Goal: Find specific page/section: Locate a particular part of the current website

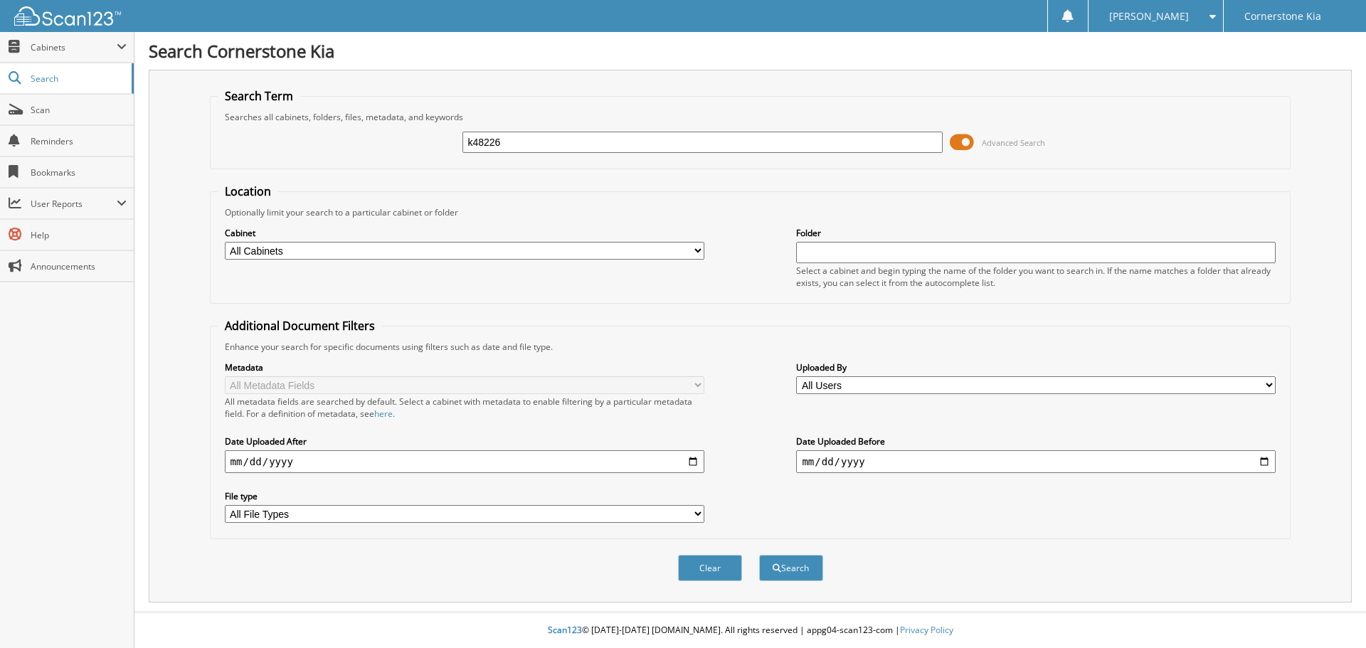
type input "k48226"
click at [759, 555] on button "Search" at bounding box center [791, 568] width 64 height 26
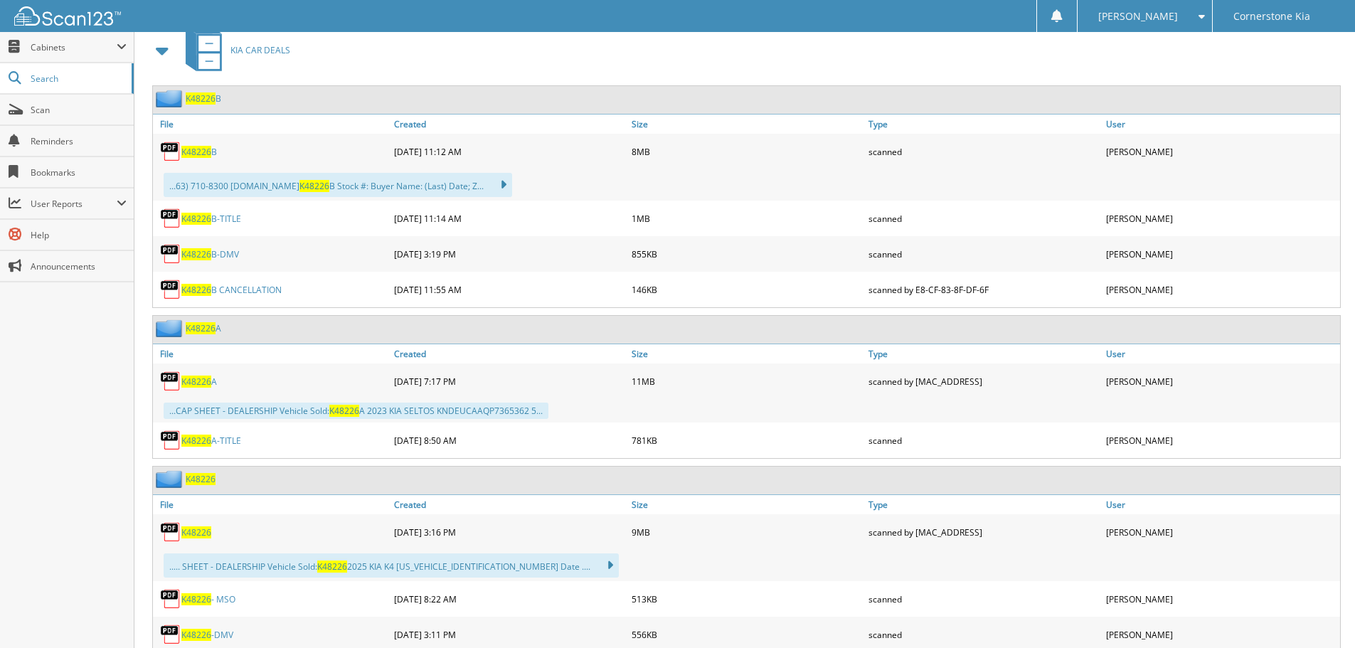
scroll to position [640, 0]
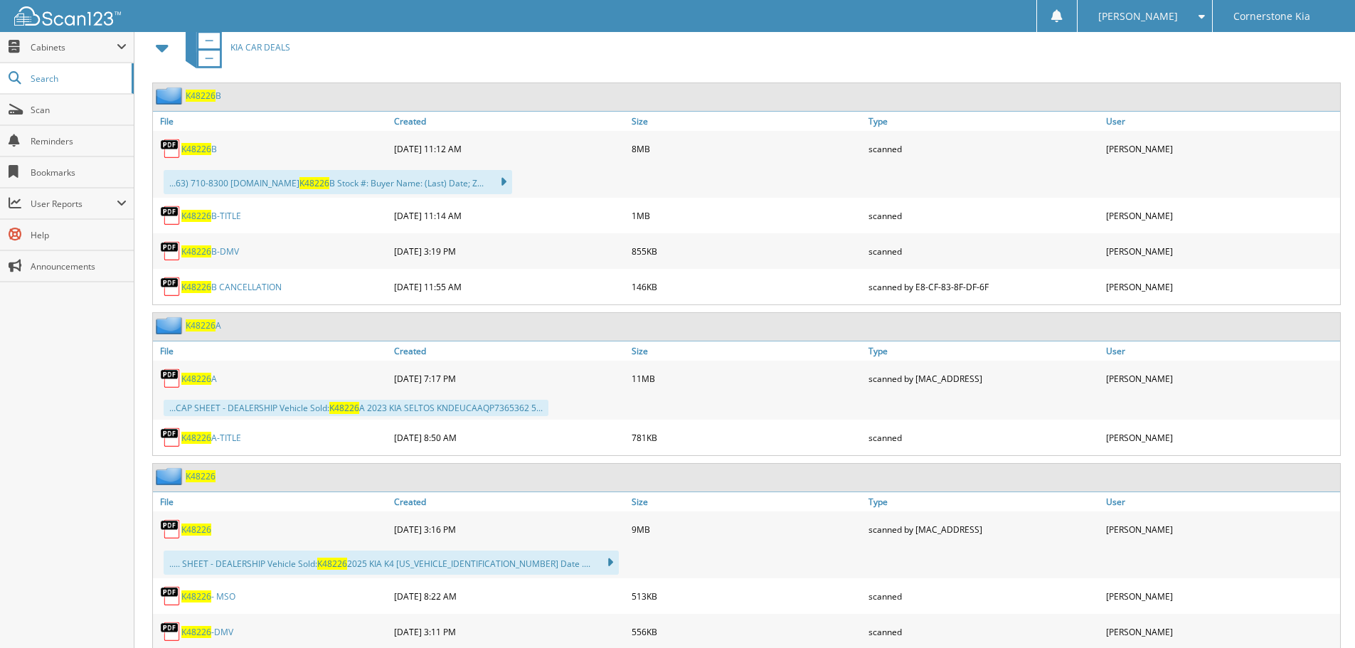
click at [196, 529] on span "K48226" at bounding box center [196, 530] width 30 height 12
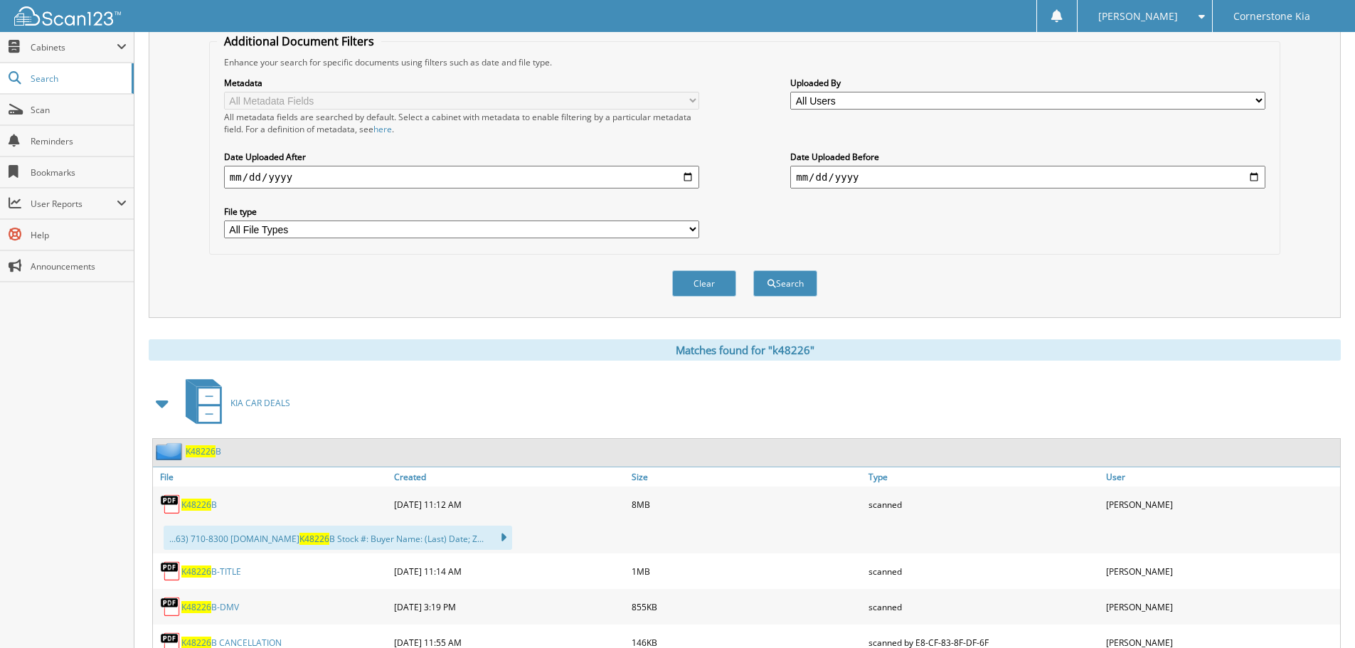
click at [73, 9] on img at bounding box center [67, 15] width 107 height 19
